Goal: Find specific page/section: Find specific page/section

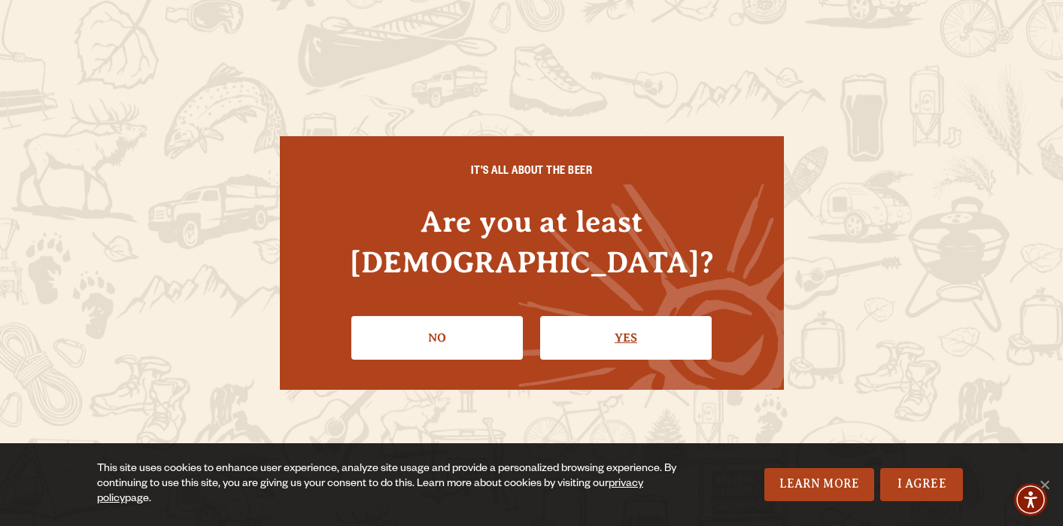
click at [618, 316] on link "Yes" at bounding box center [625, 338] width 171 height 44
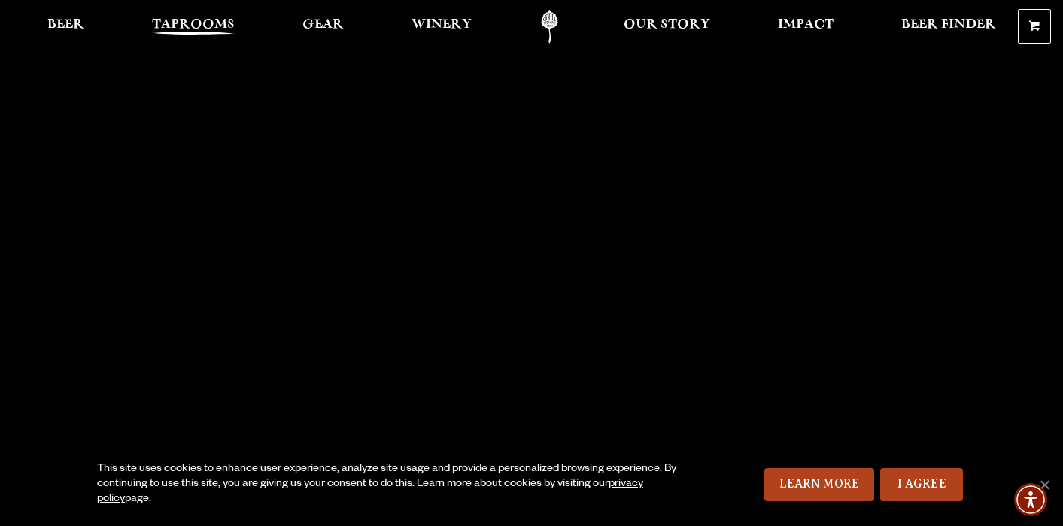
click at [200, 21] on span "Taprooms" at bounding box center [193, 25] width 83 height 12
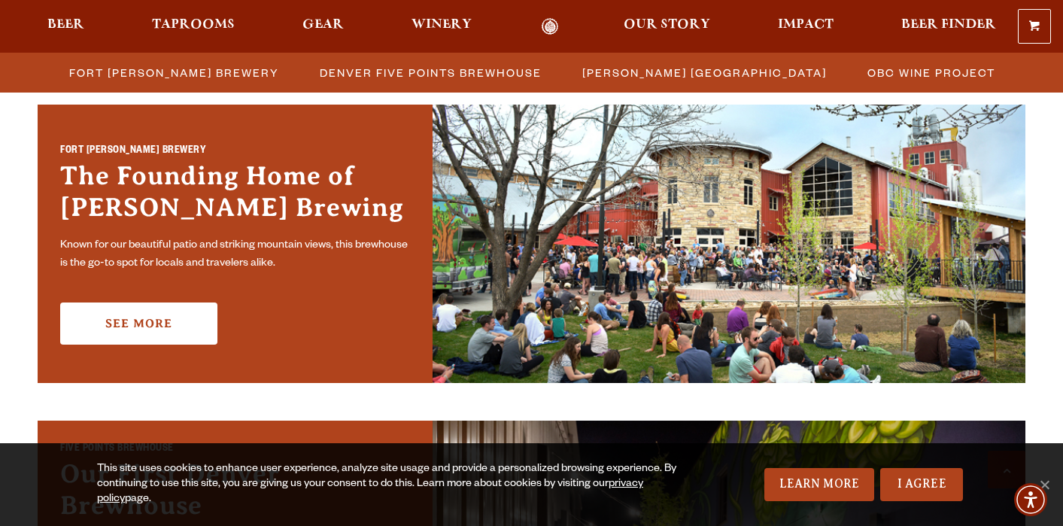
scroll to position [463, 0]
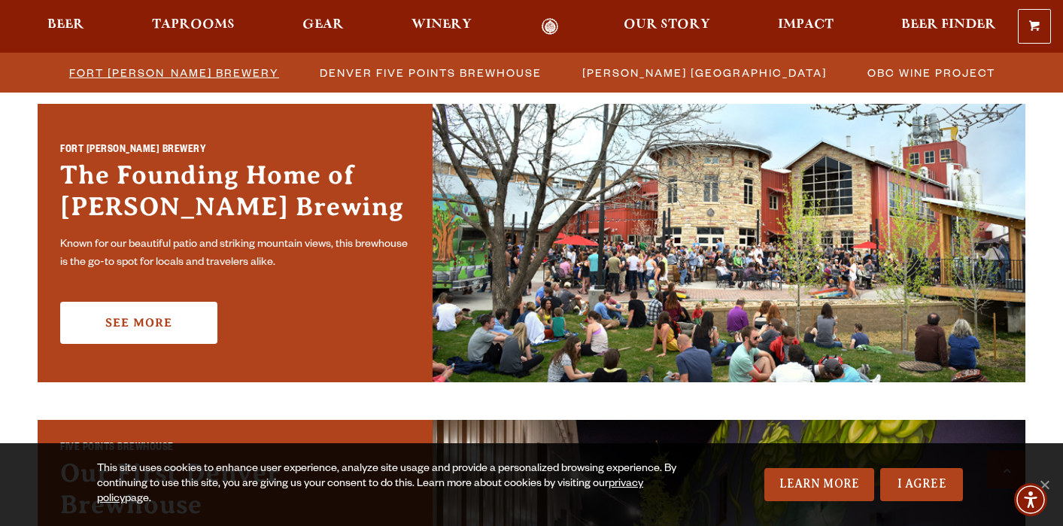
click at [202, 74] on span "Fort [PERSON_NAME] Brewery" at bounding box center [174, 73] width 210 height 22
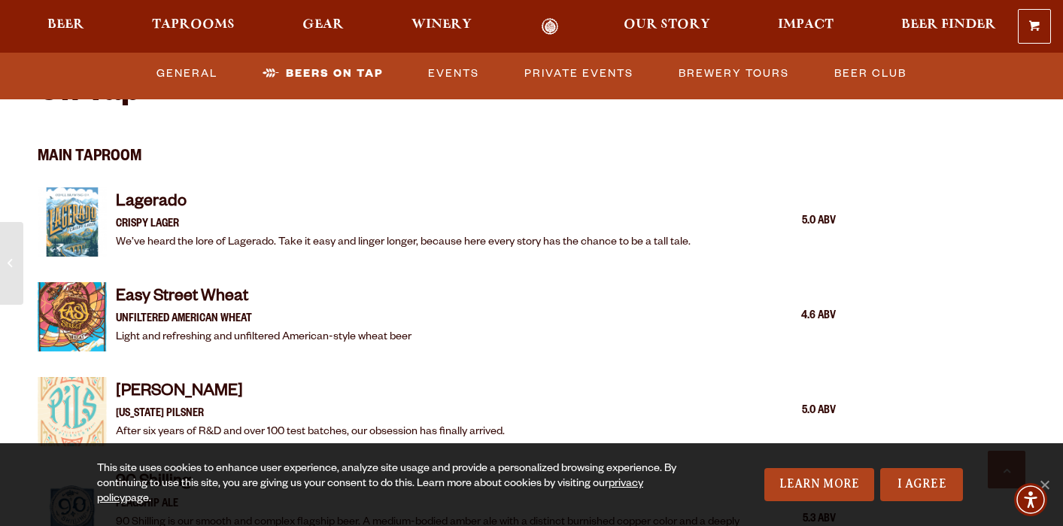
scroll to position [1480, 0]
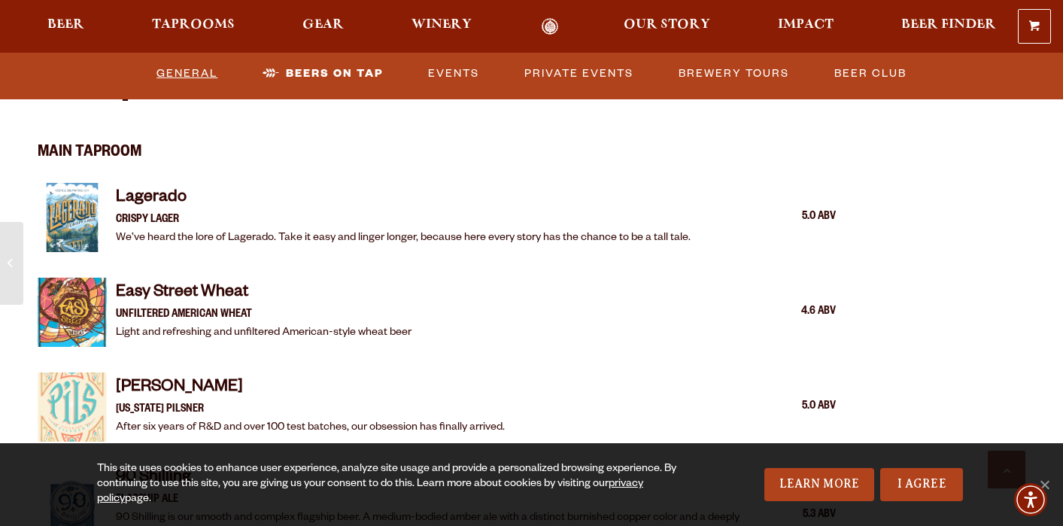
click at [205, 74] on link "General" at bounding box center [186, 73] width 73 height 35
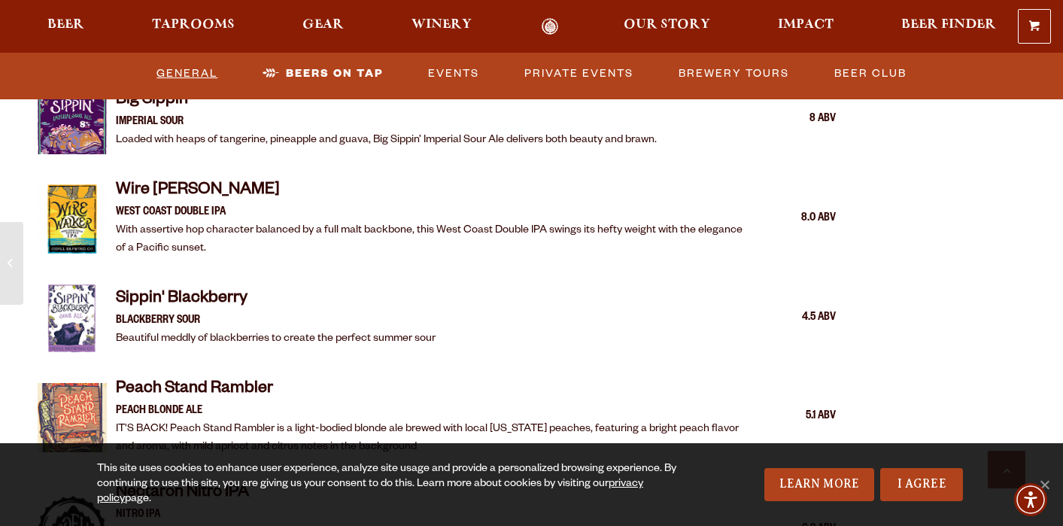
scroll to position [2456, 0]
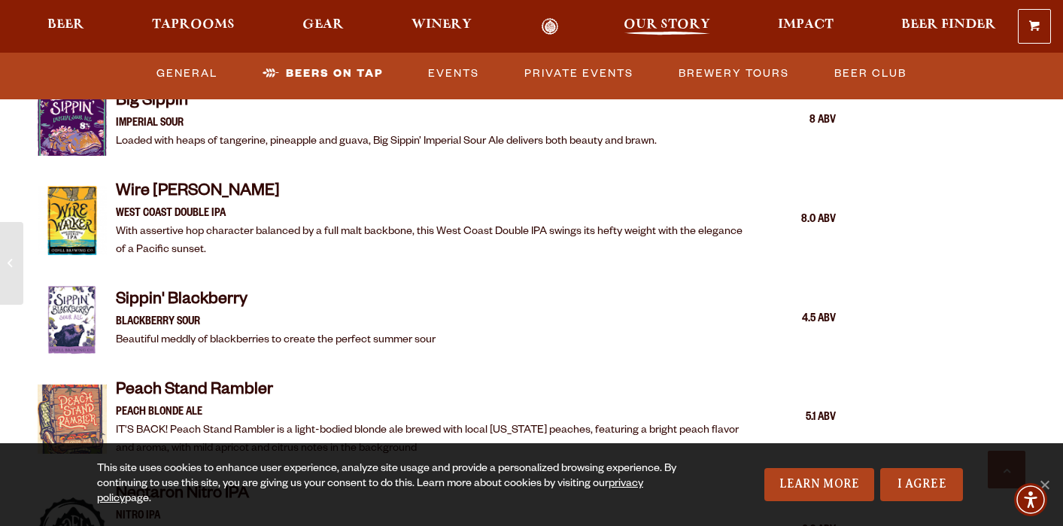
click at [660, 22] on span "Our Story" at bounding box center [667, 25] width 86 height 12
